Goal: Information Seeking & Learning: Understand process/instructions

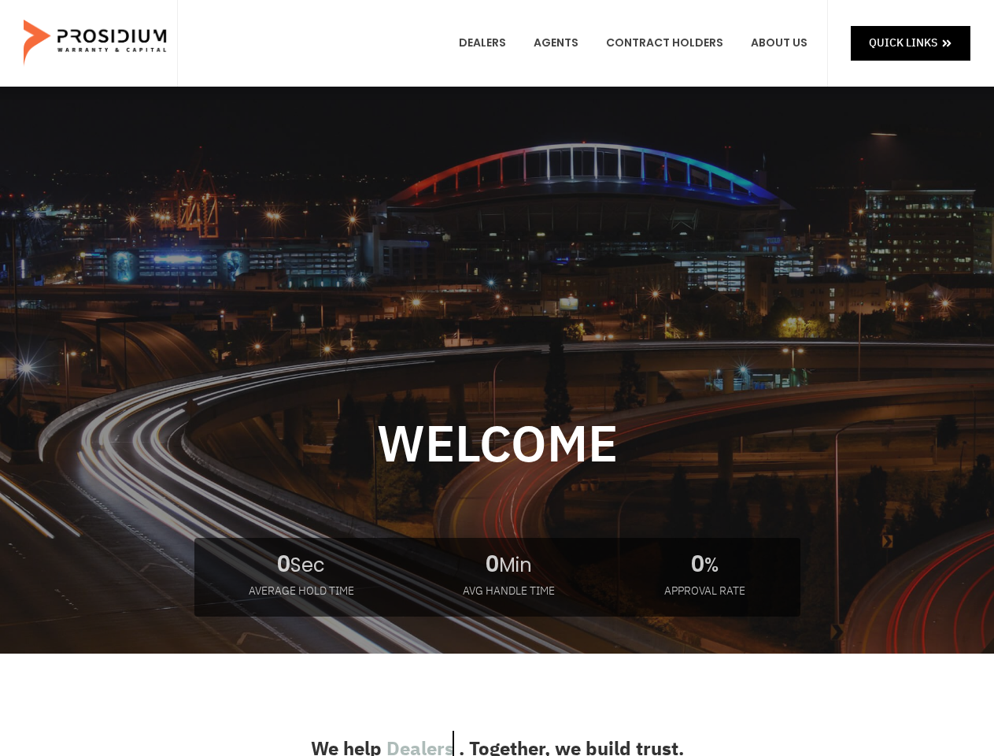
click at [497, 378] on div at bounding box center [497, 469] width 994 height 567
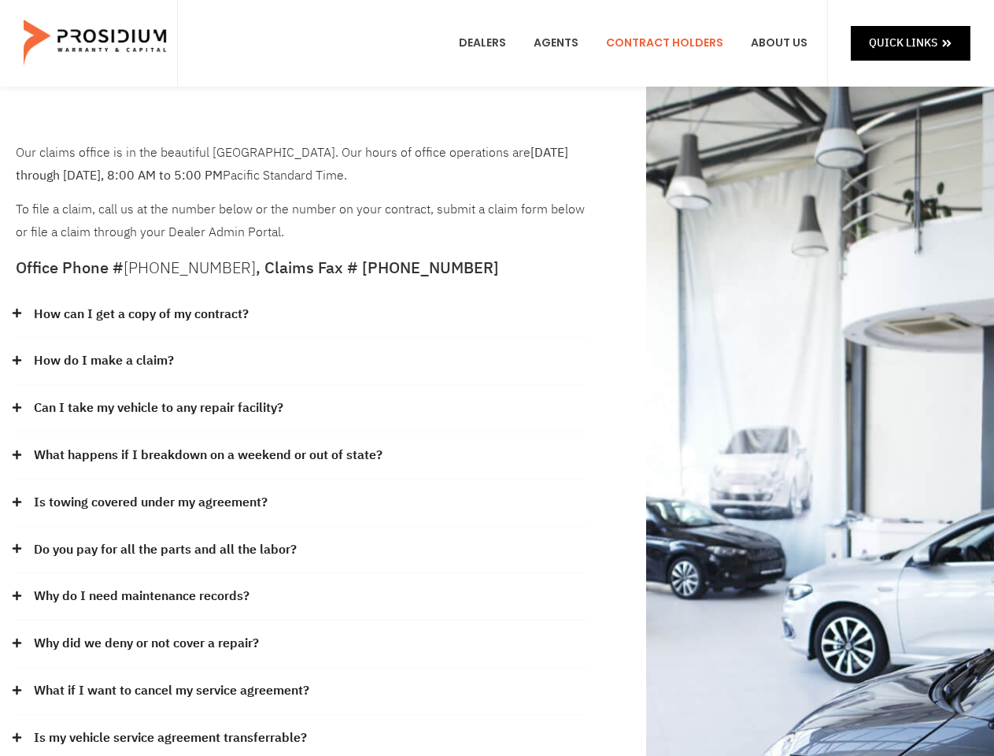
click at [497, 378] on div "How do I make a claim?" at bounding box center [301, 361] width 571 height 47
click at [301, 315] on div "How can I get a copy of my contract?" at bounding box center [301, 314] width 571 height 47
click at [140, 314] on link "How can I get a copy of my contract?" at bounding box center [141, 314] width 215 height 23
click at [301, 361] on div "How do I make a claim?" at bounding box center [301, 361] width 571 height 47
click at [103, 360] on link "How do I make a claim?" at bounding box center [104, 360] width 140 height 23
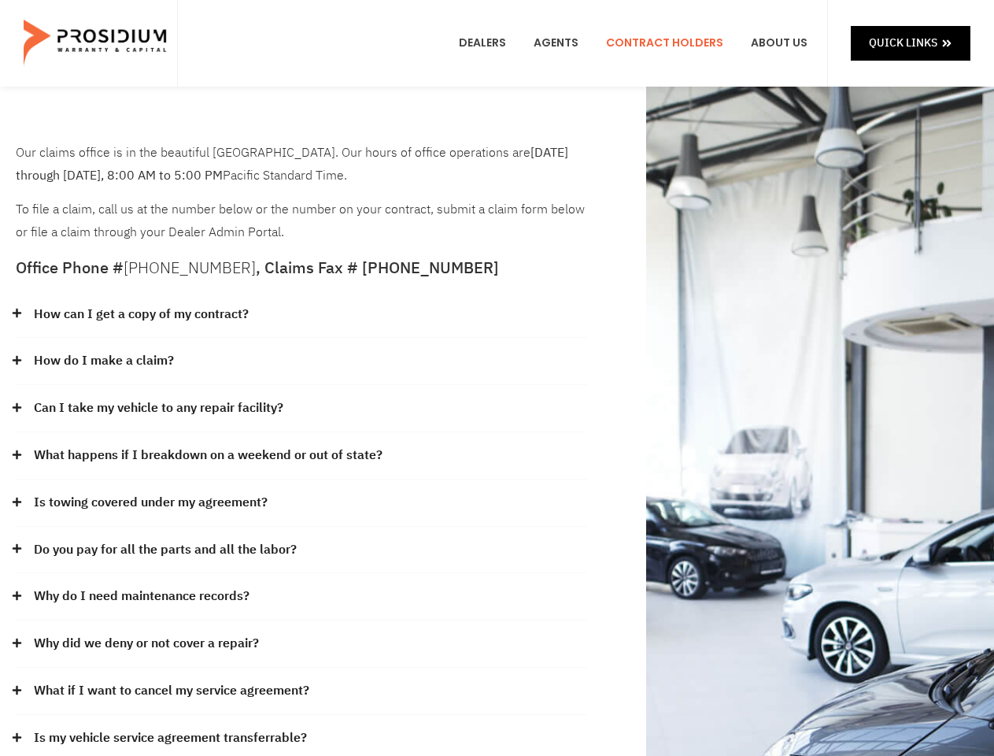
click at [301, 409] on div "Can I take my vehicle to any repair facility?" at bounding box center [301, 408] width 571 height 47
click at [159, 408] on link "Can I take my vehicle to any repair facility?" at bounding box center [159, 408] width 250 height 23
click at [301, 456] on link "What happens if I breakdown on a weekend or out of state?" at bounding box center [208, 455] width 349 height 23
click at [206, 455] on link "What happens if I breakdown on a weekend or out of state?" at bounding box center [208, 455] width 349 height 23
click at [301, 503] on div "Is towing covered under my agreement?" at bounding box center [301, 502] width 571 height 47
